Goal: Transaction & Acquisition: Purchase product/service

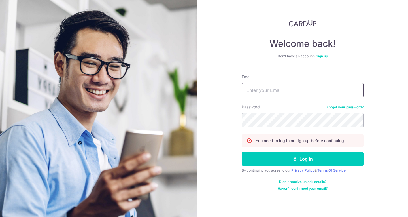
click at [340, 87] on input "Email" at bounding box center [303, 90] width 122 height 14
click at [288, 90] on input "Email" at bounding box center [303, 90] width 122 height 14
type input "[EMAIL_ADDRESS][DOMAIN_NAME]"
click at [242, 152] on button "Log in" at bounding box center [303, 159] width 122 height 14
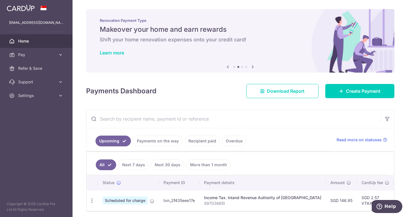
scroll to position [24, 0]
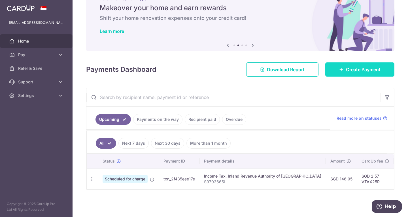
click at [346, 67] on span "Create Payment" at bounding box center [363, 69] width 35 height 7
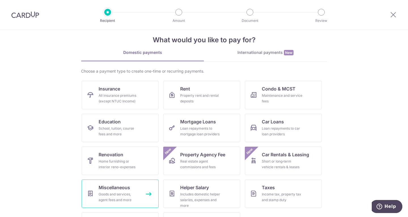
scroll to position [37, 0]
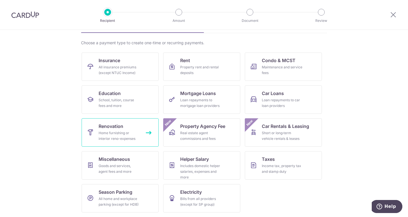
click at [112, 134] on div "Home furnishing or interior reno-expenses" at bounding box center [119, 135] width 41 height 11
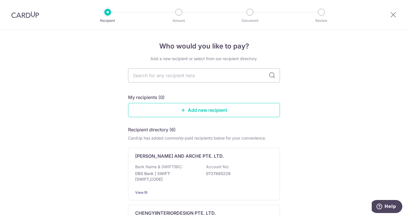
click at [204, 77] on input "text" at bounding box center [204, 75] width 152 height 14
type input "f"
type input "design"
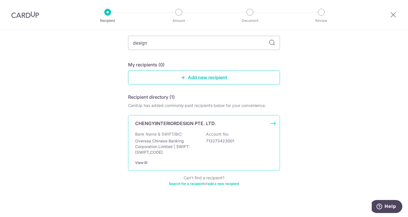
scroll to position [35, 0]
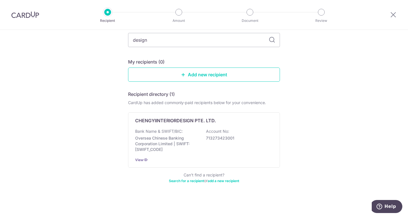
drag, startPoint x: 166, startPoint y: 41, endPoint x: 122, endPoint y: 41, distance: 43.4
click at [122, 41] on div "Who would you like to pay? Add a new recipient or select from our recipient dir…" at bounding box center [204, 105] width 408 height 223
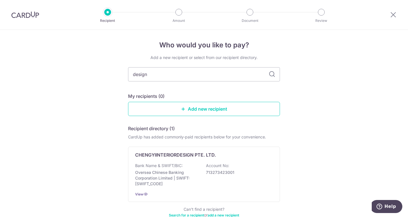
scroll to position [0, 0]
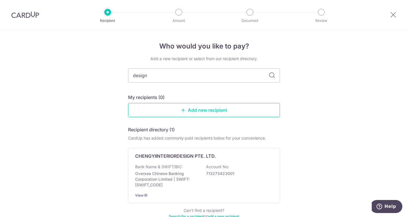
click at [198, 109] on link "Add new recipient" at bounding box center [204, 110] width 152 height 14
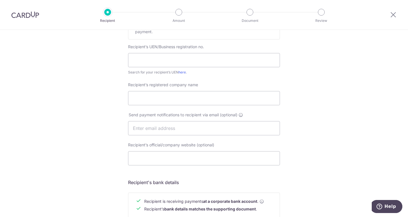
scroll to position [113, 0]
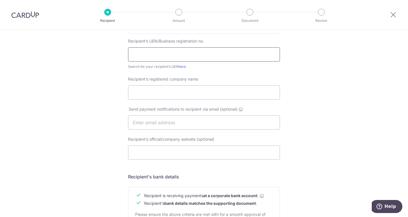
click at [175, 52] on input "text" at bounding box center [204, 54] width 152 height 14
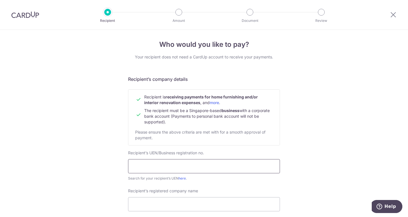
scroll to position [0, 0]
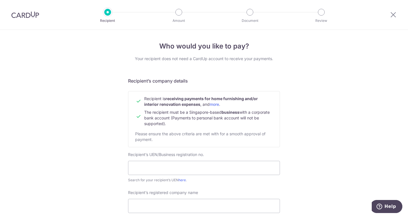
click at [389, 17] on div at bounding box center [393, 14] width 29 height 29
click at [393, 15] on icon at bounding box center [393, 14] width 7 height 7
